Goal: Transaction & Acquisition: Subscribe to service/newsletter

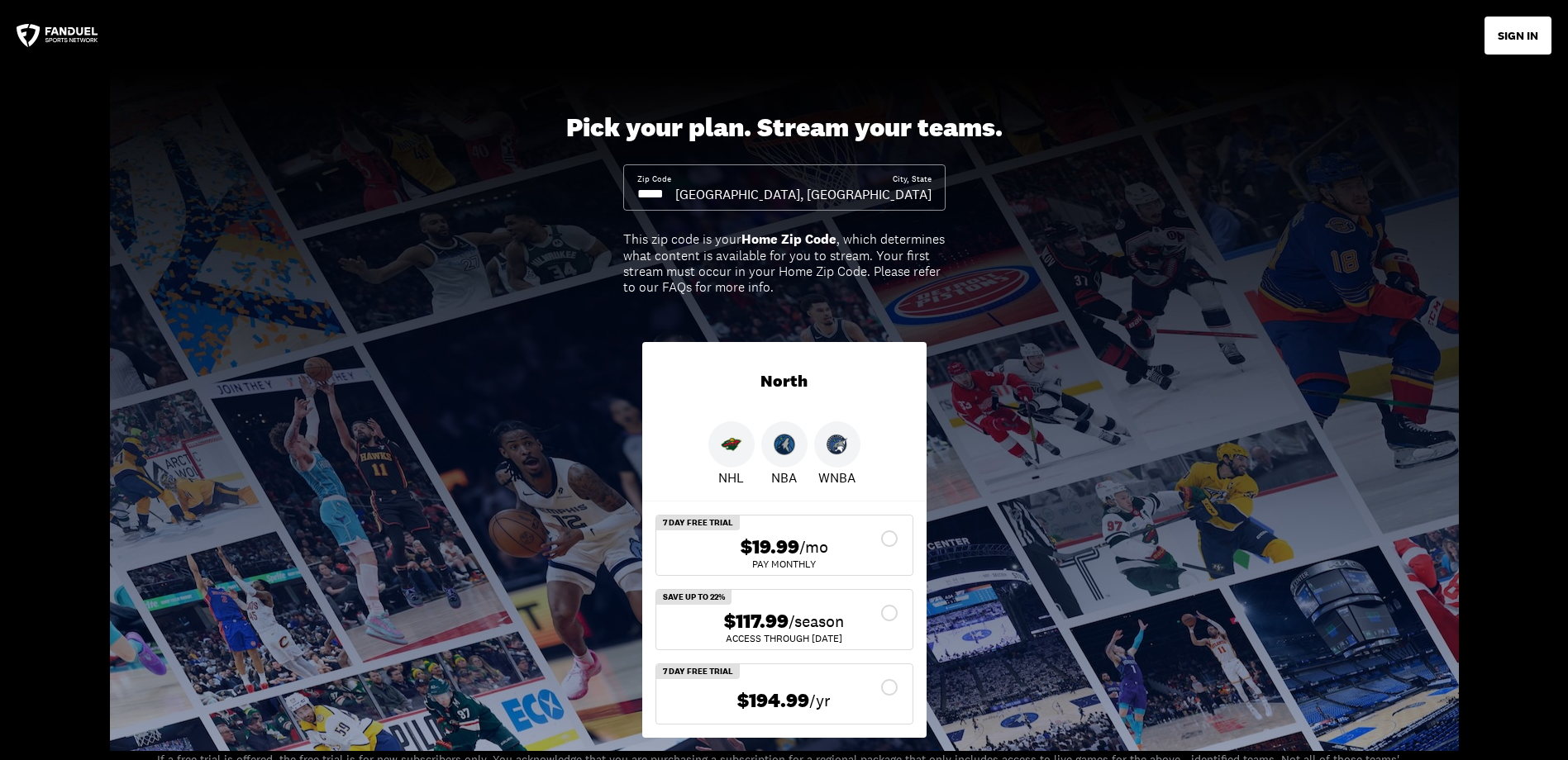
click at [676, 193] on input at bounding box center [655, 194] width 38 height 18
type input "*****"
click at [1522, 39] on button "SIGN IN" at bounding box center [1519, 35] width 67 height 38
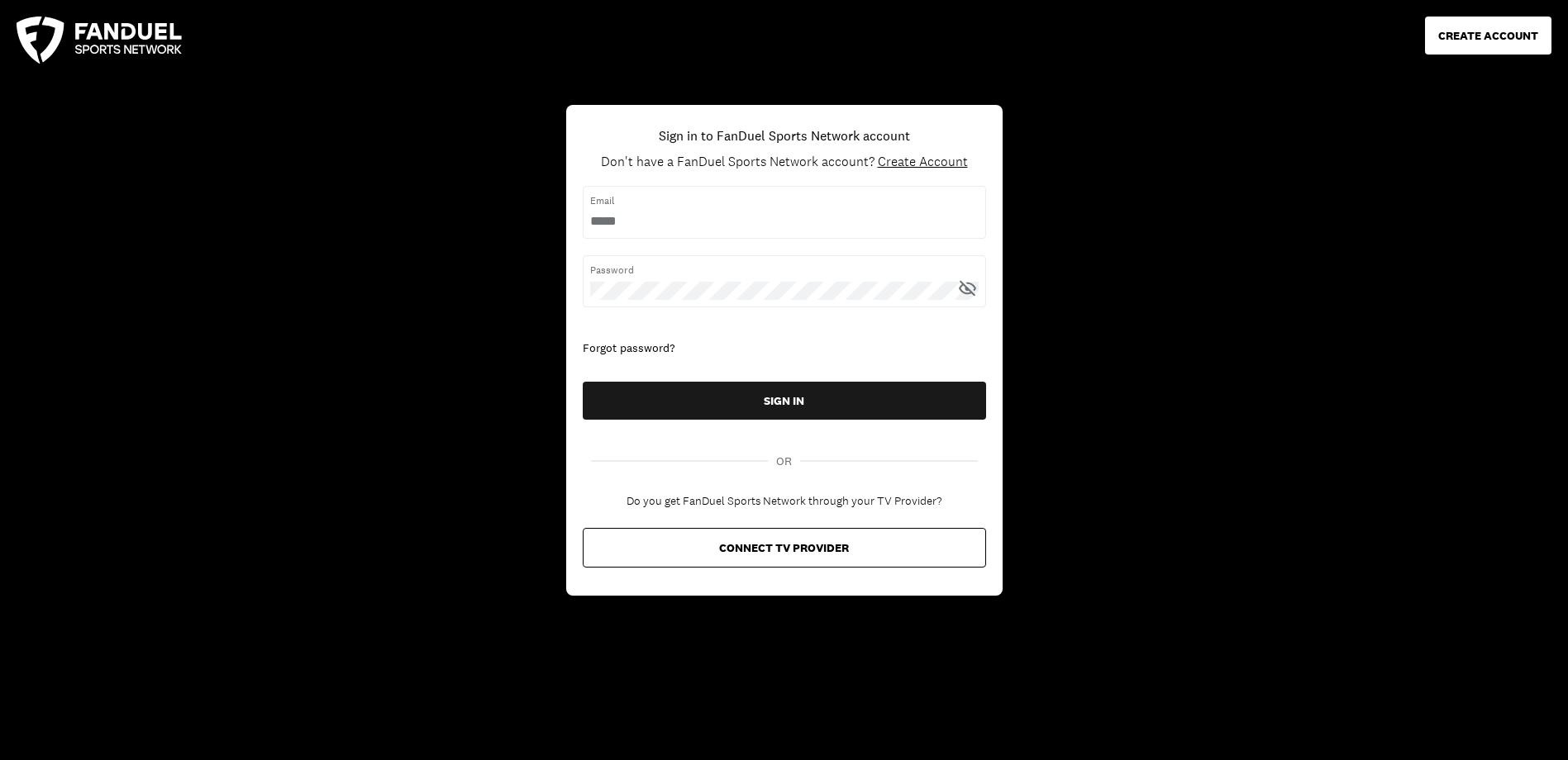
type input "**********"
click at [722, 425] on form "Email Password Forgot password? SIGN IN" at bounding box center [784, 306] width 404 height 241
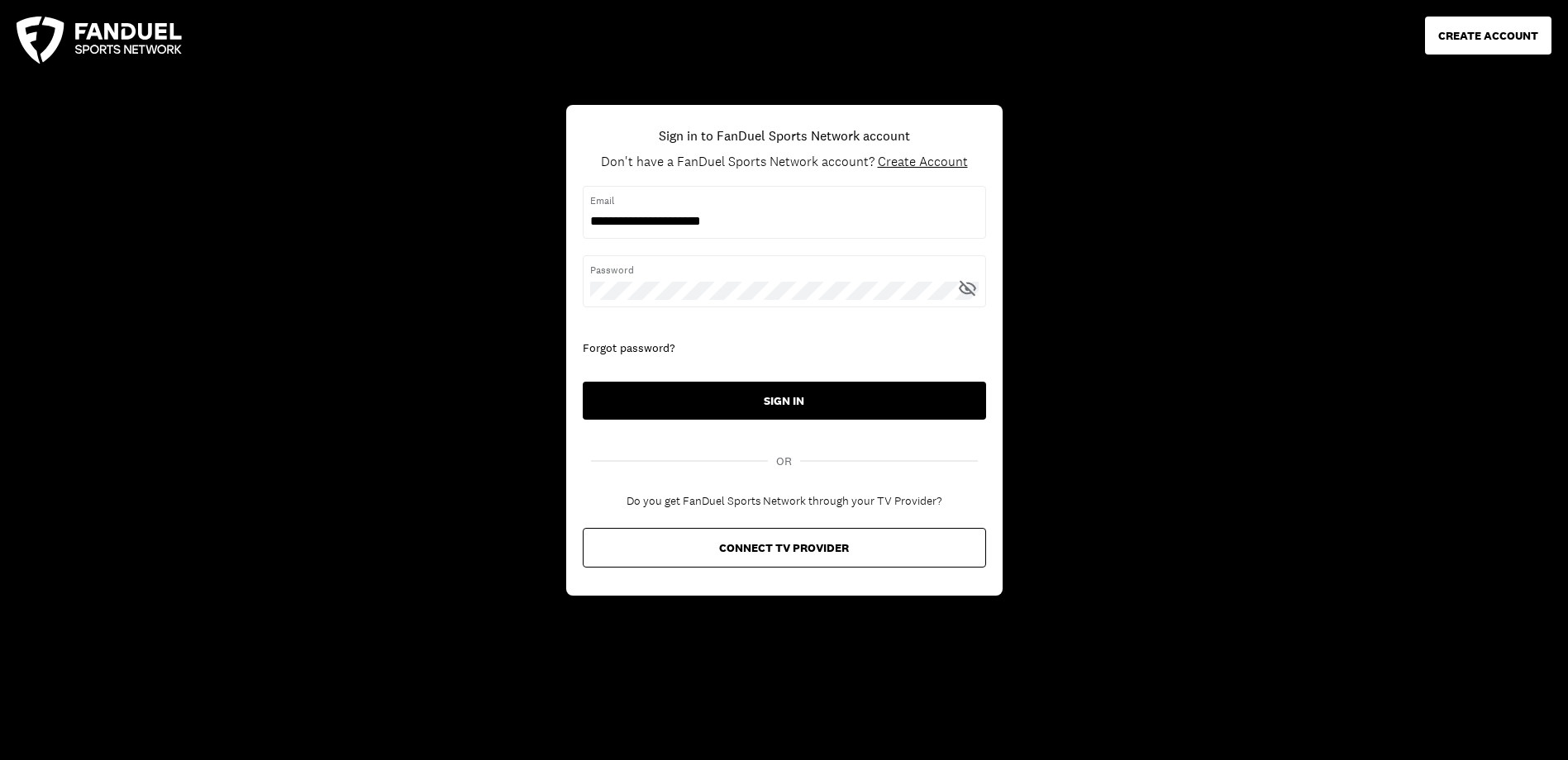
click at [735, 407] on button "SIGN IN" at bounding box center [784, 400] width 404 height 38
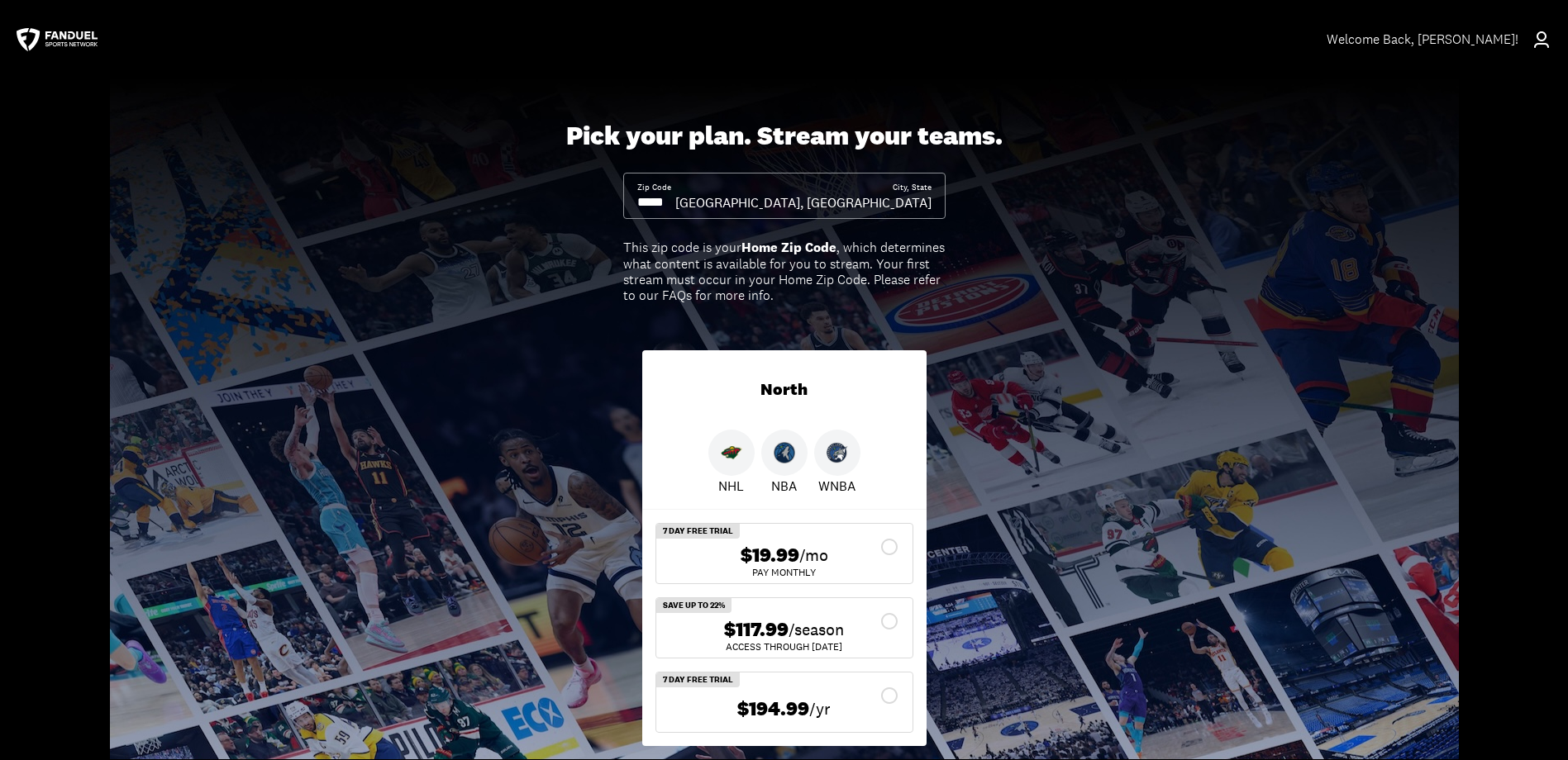
click at [775, 549] on span "$19.99" at bounding box center [770, 556] width 59 height 24
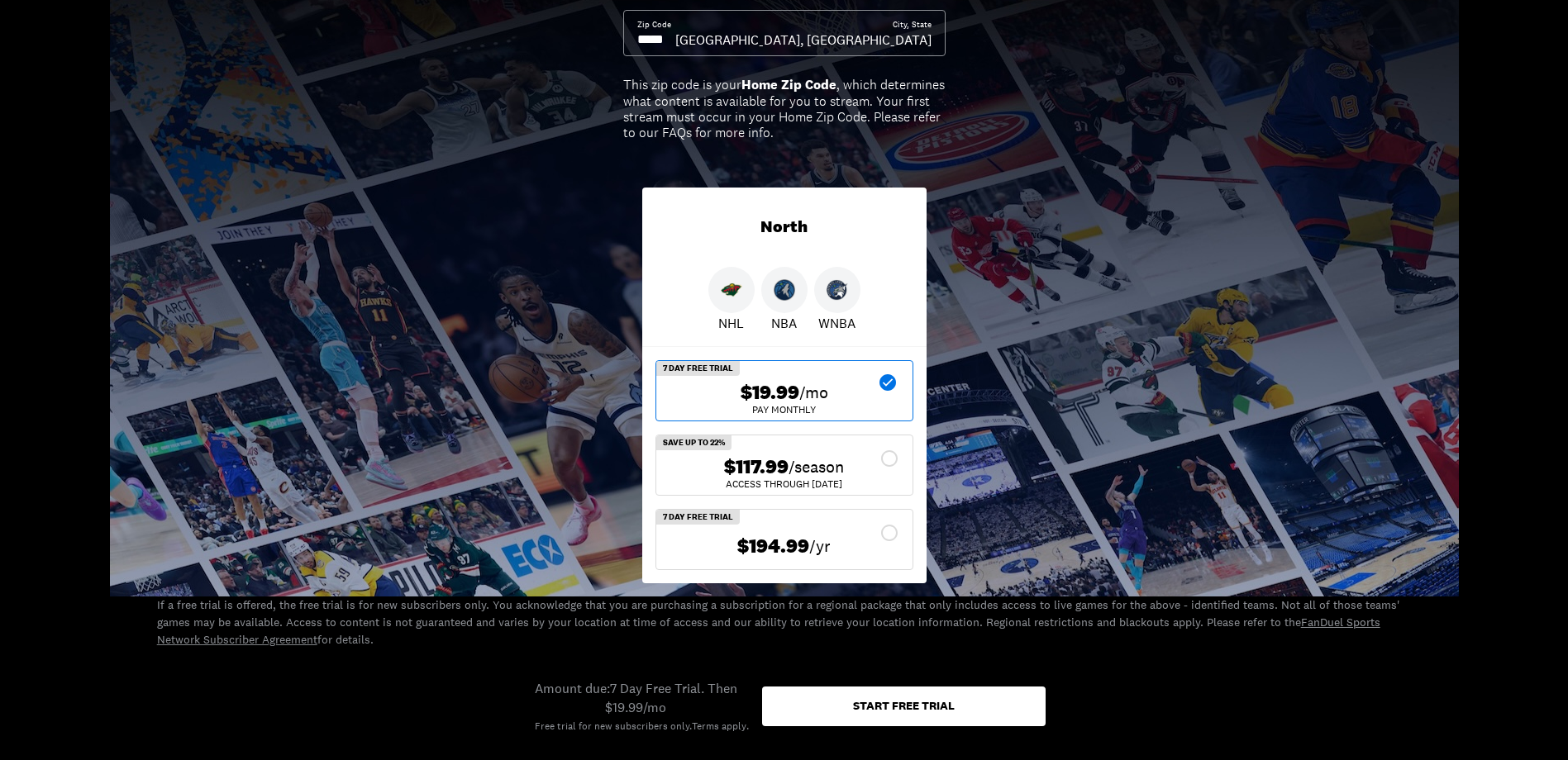
scroll to position [413, 0]
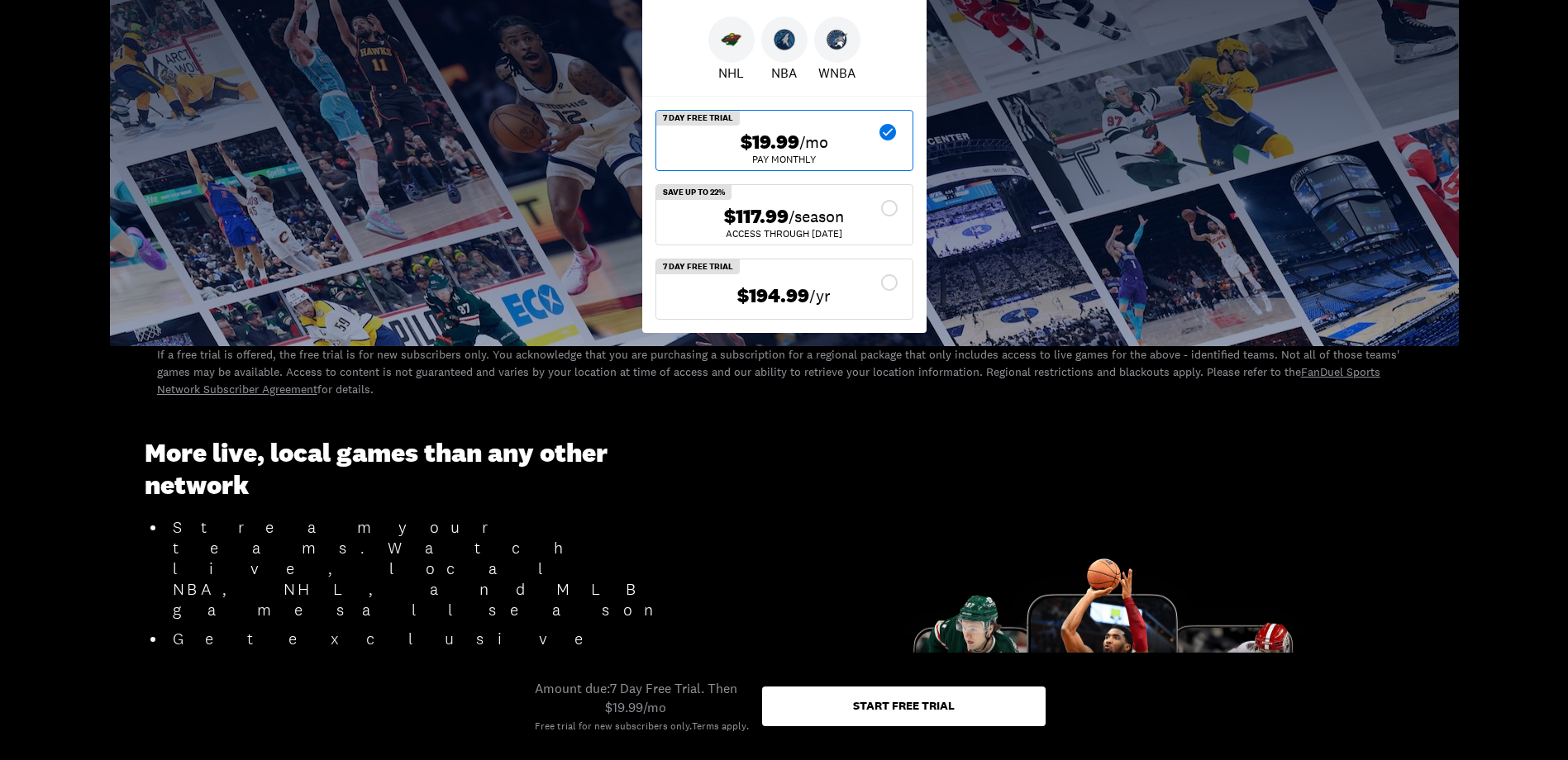
click at [1003, 706] on div "Start free trial" at bounding box center [903, 706] width 284 height 39
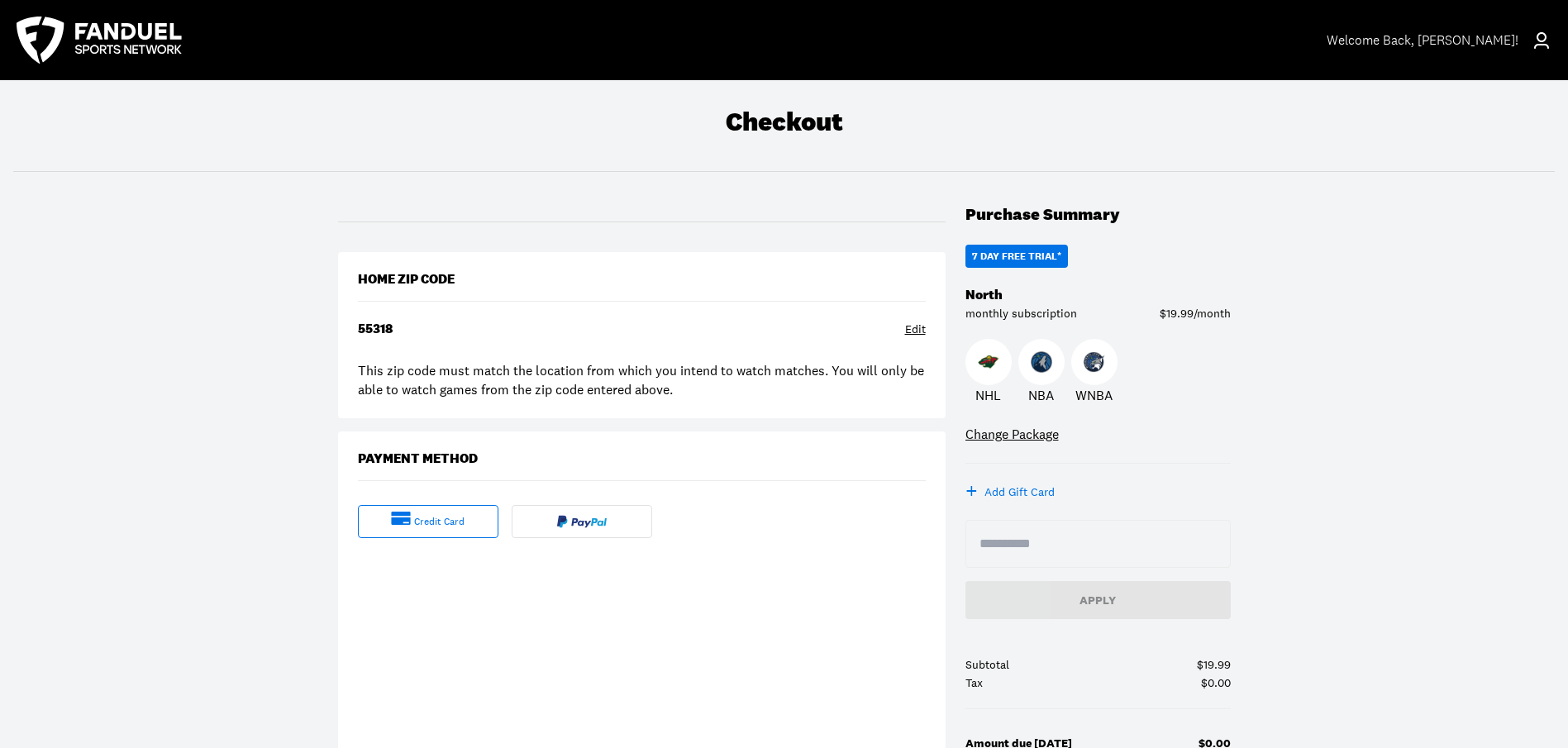
click at [401, 310] on div "Home Zip Code 55318 Edit This zip code must match the location from which you i…" at bounding box center [642, 335] width 608 height 166
click at [404, 340] on div "Home Zip Code 55318 Edit This zip code must match the location from which you i…" at bounding box center [642, 335] width 608 height 166
click at [924, 329] on div "Edit" at bounding box center [915, 330] width 21 height 17
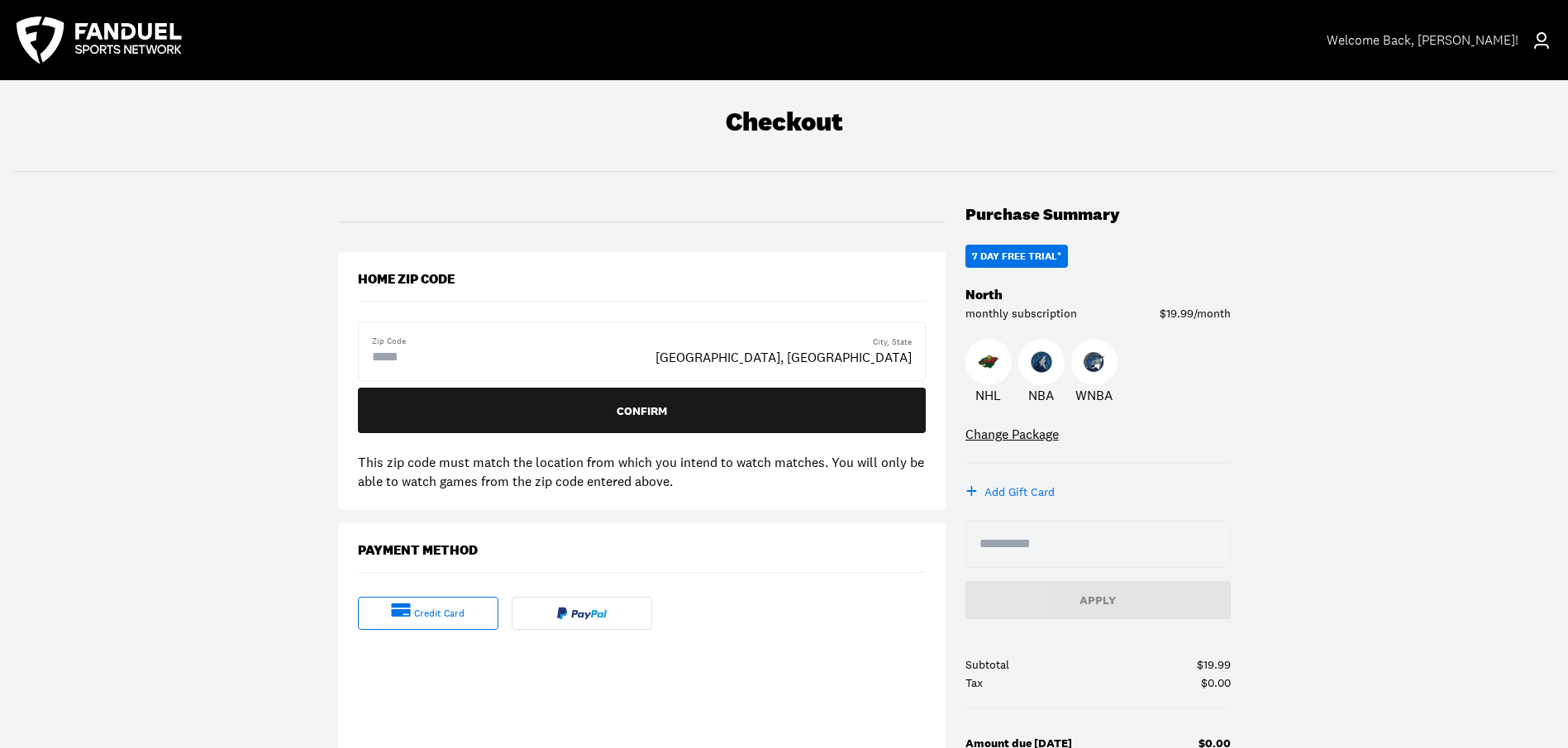
click at [445, 356] on input "text" at bounding box center [438, 357] width 132 height 20
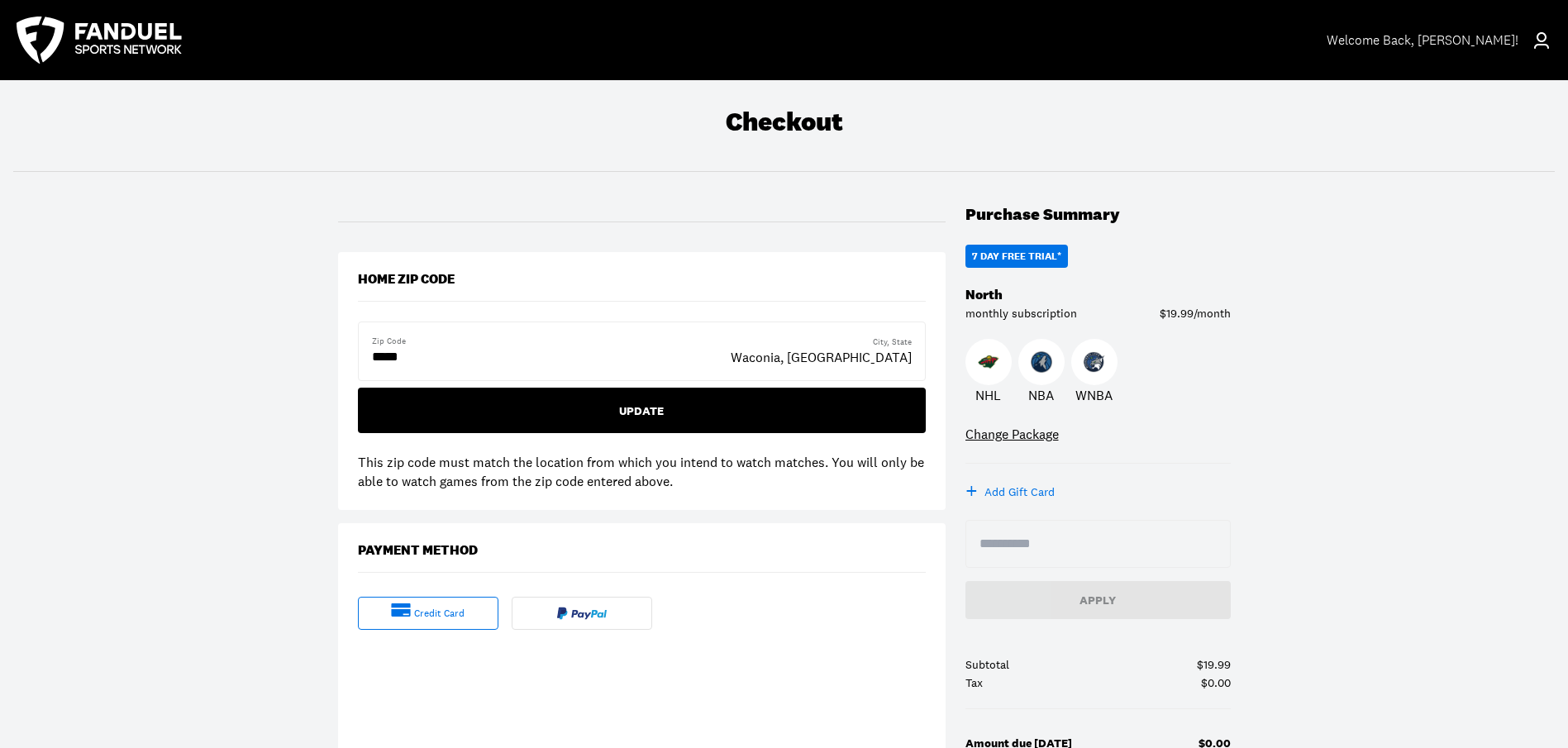
type input "*****"
click at [641, 406] on div "Update" at bounding box center [641, 411] width 542 height 12
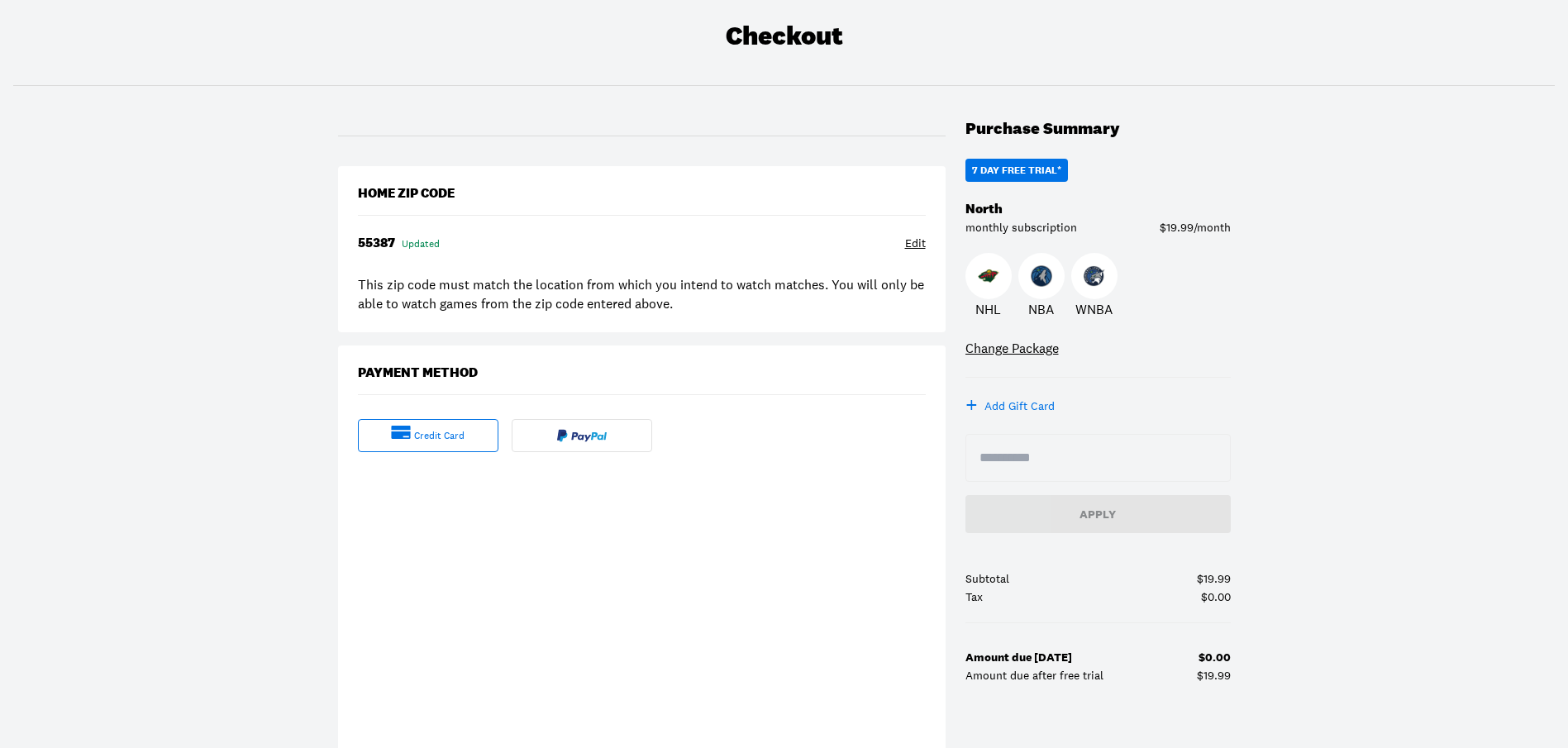
scroll to position [165, 0]
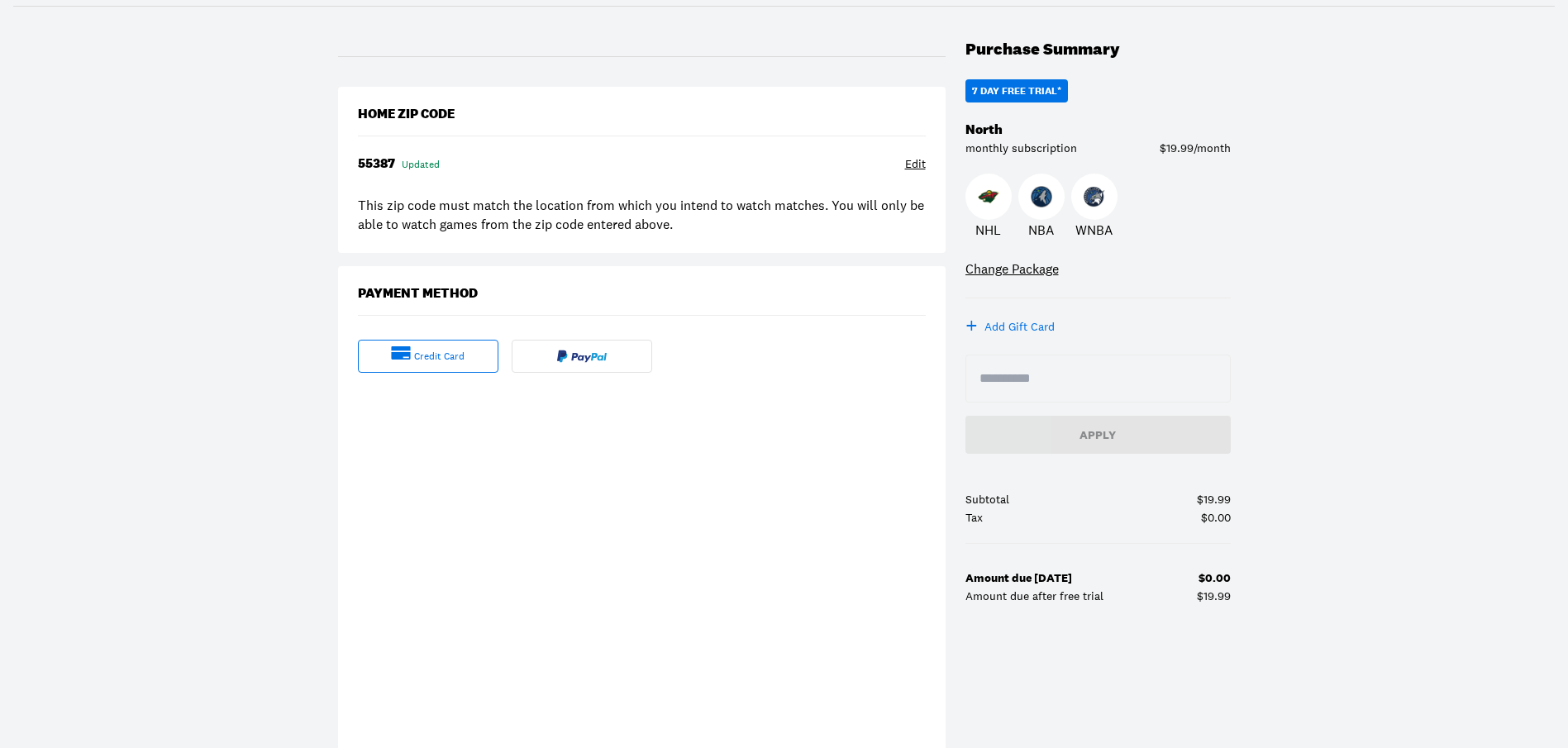
click at [583, 348] on div at bounding box center [582, 356] width 141 height 33
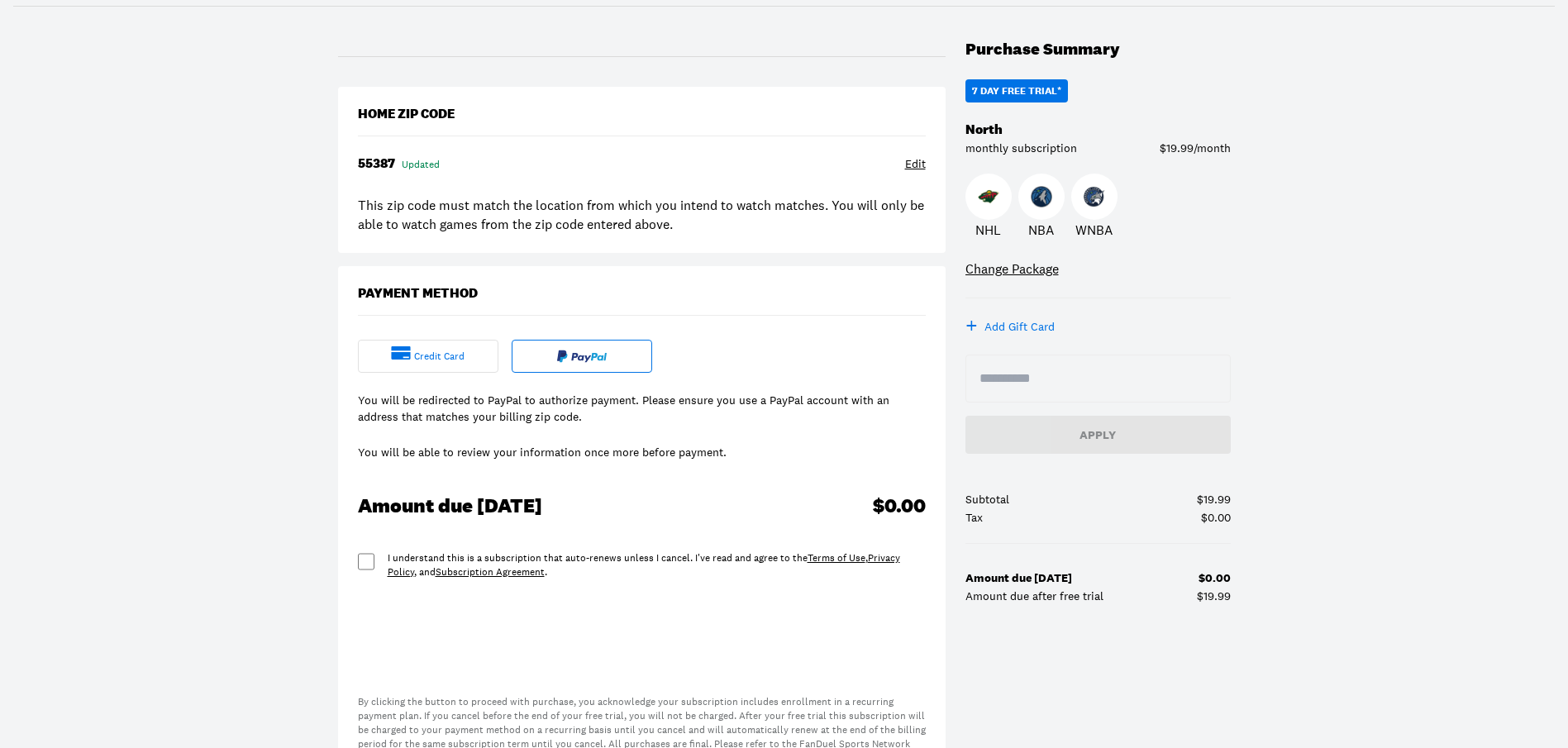
click at [349, 561] on div "credit card You will be redirected to PayPal to authorize payment. Please ensur…" at bounding box center [642, 598] width 608 height 518
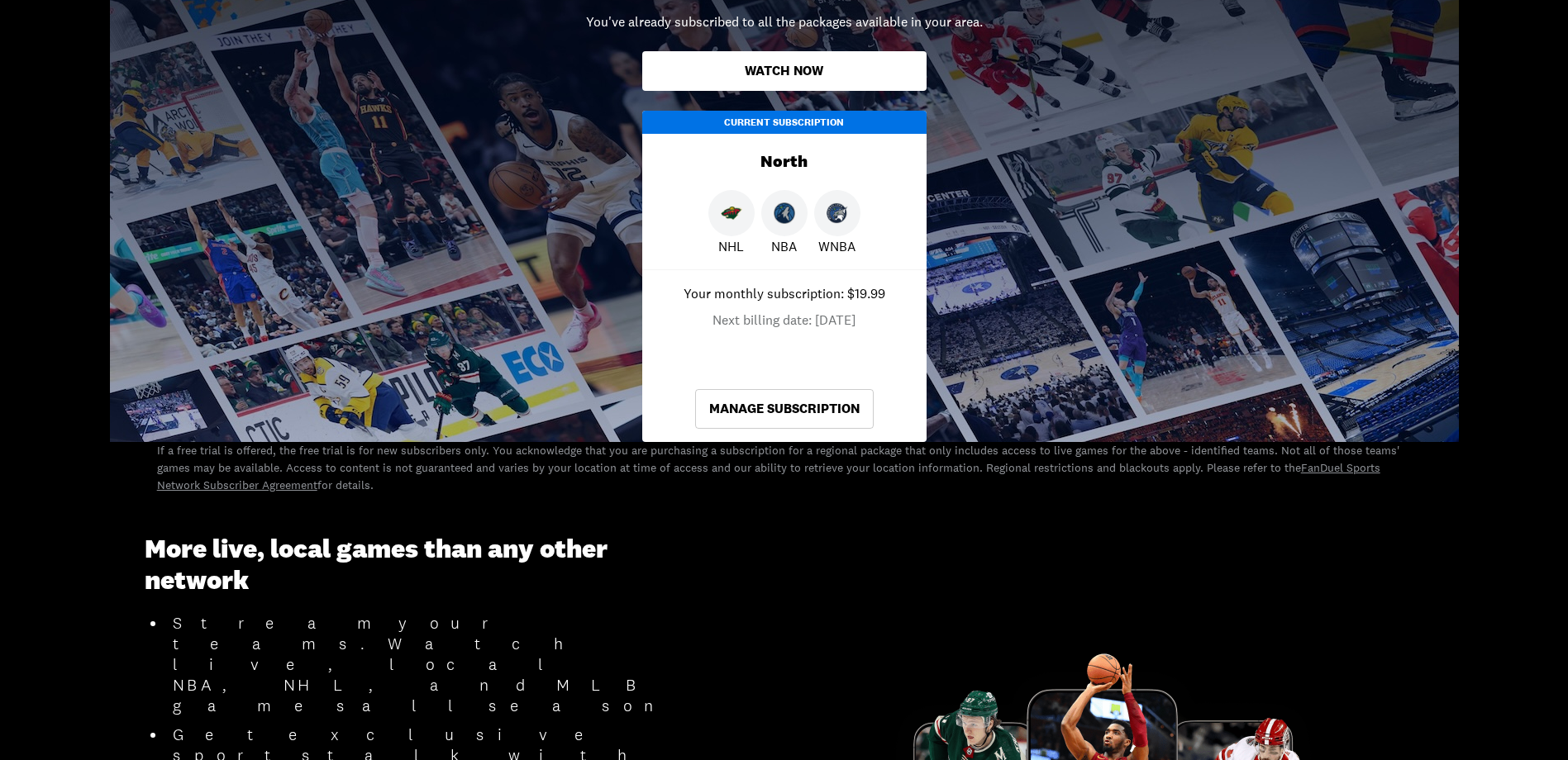
scroll to position [413, 0]
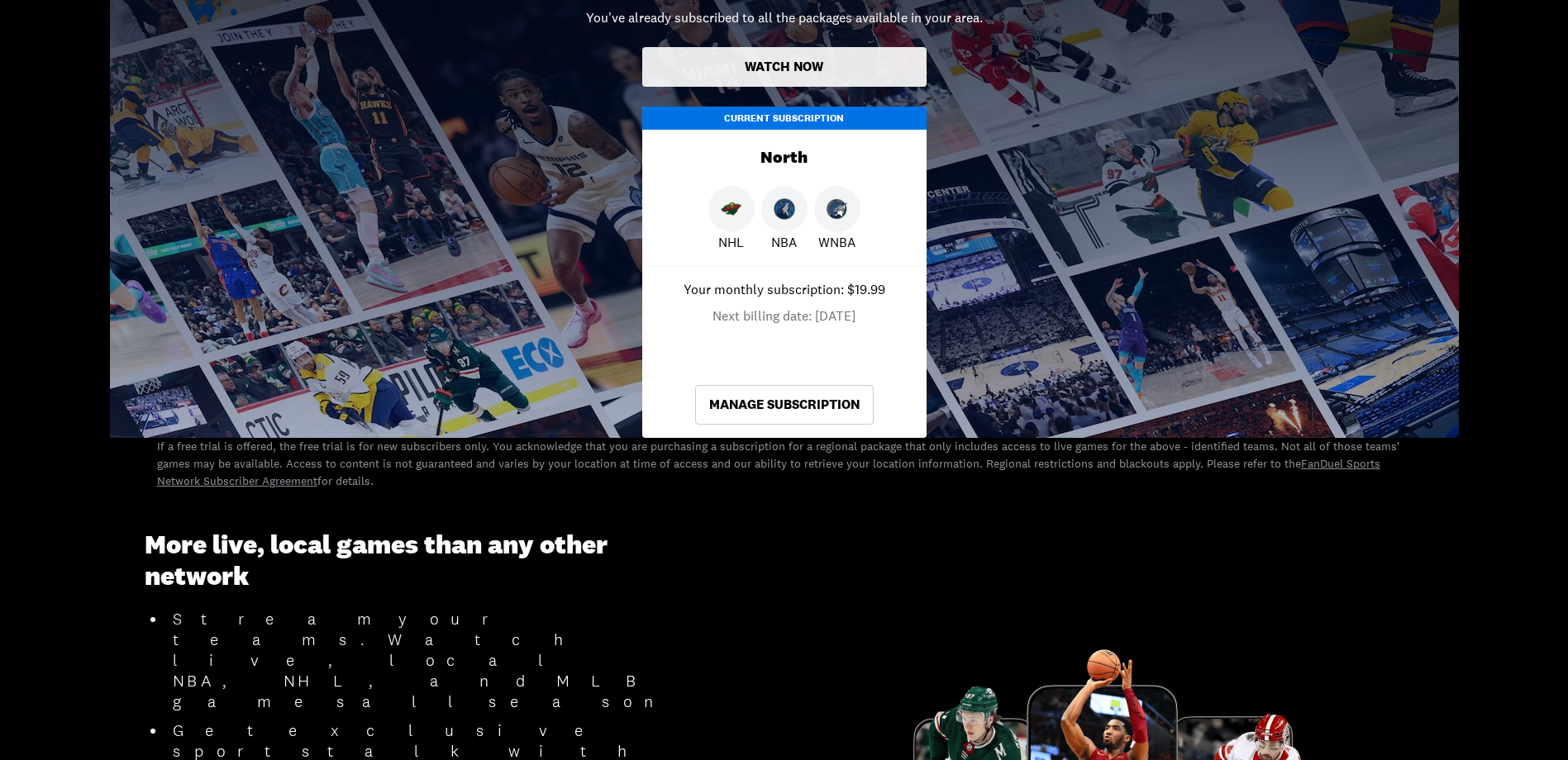
click at [815, 59] on button "Watch Now" at bounding box center [784, 66] width 285 height 39
